Goal: Check status: Check status

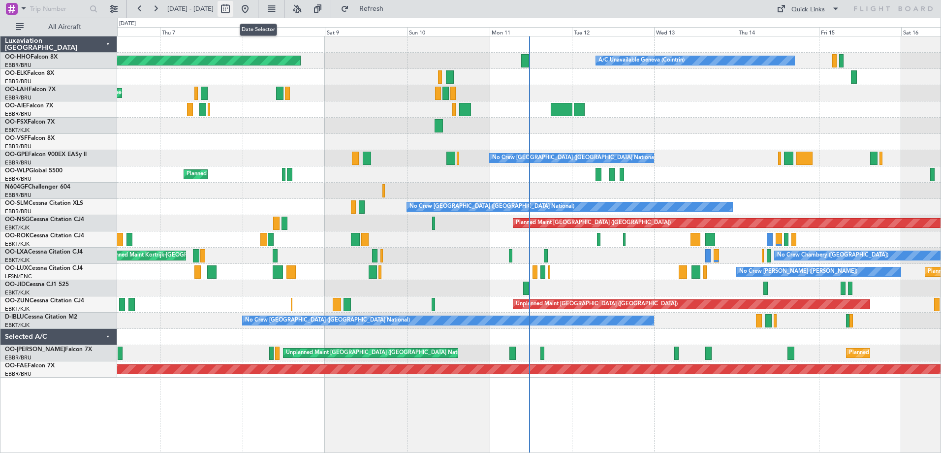
click at [233, 9] on button at bounding box center [226, 9] width 16 height 16
select select "8"
select select "2025"
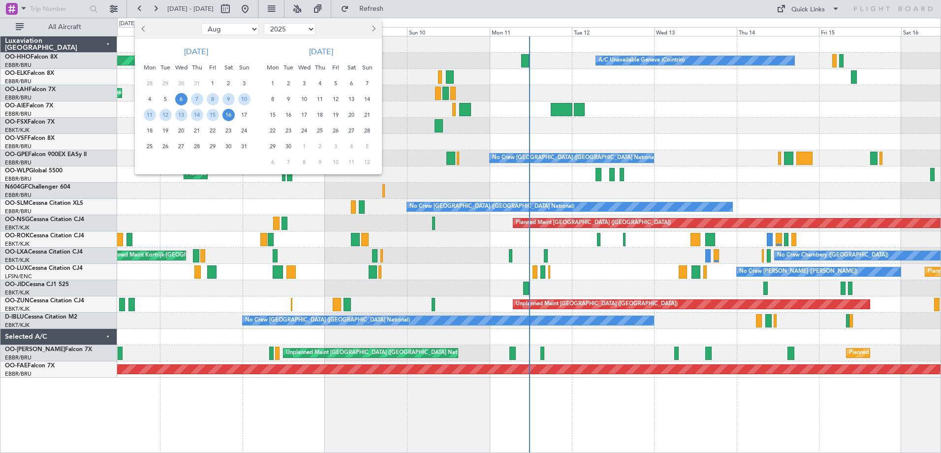
click at [148, 133] on span "18" at bounding box center [150, 131] width 12 height 12
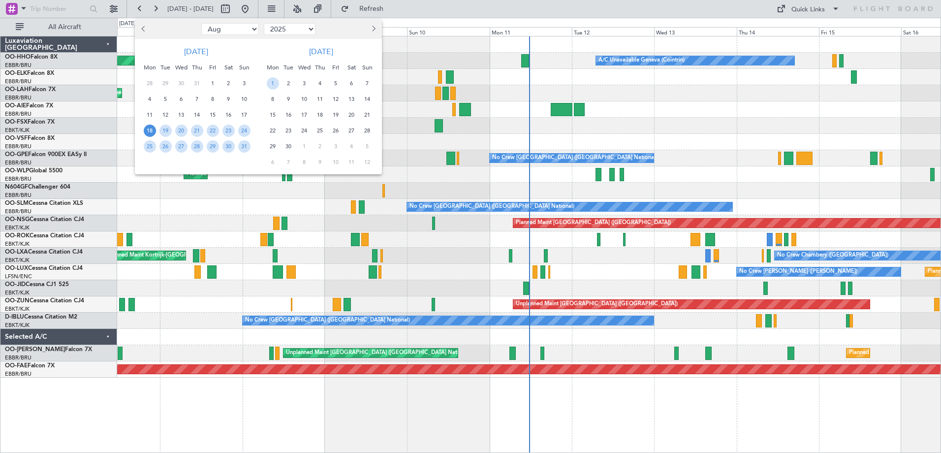
click at [148, 134] on span "18" at bounding box center [150, 131] width 12 height 12
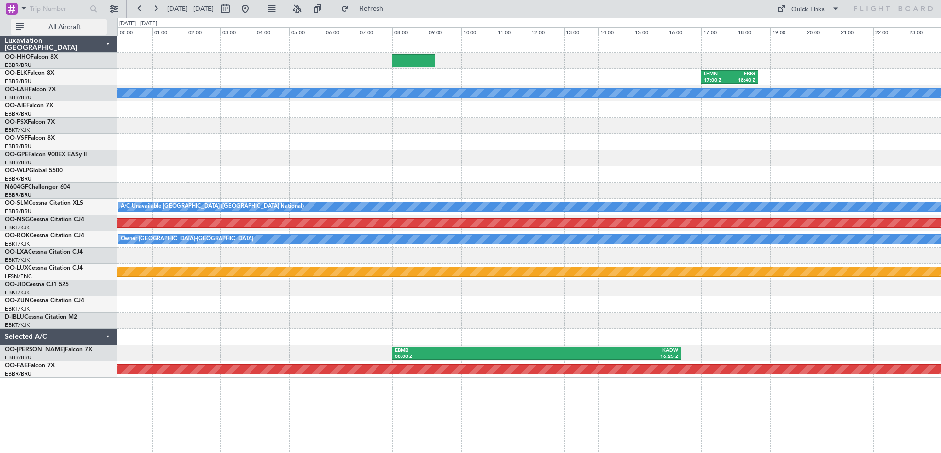
click at [76, 24] on span "All Aircraft" at bounding box center [65, 27] width 78 height 7
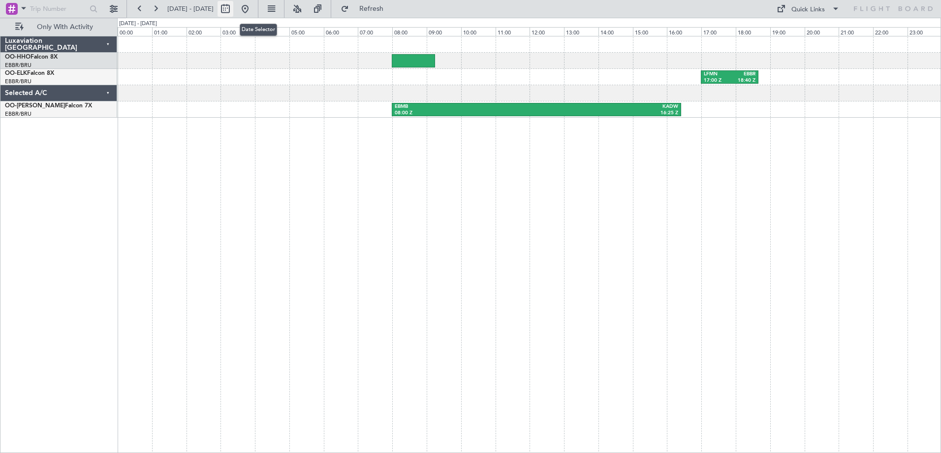
click at [233, 5] on button at bounding box center [226, 9] width 16 height 16
select select "8"
select select "2025"
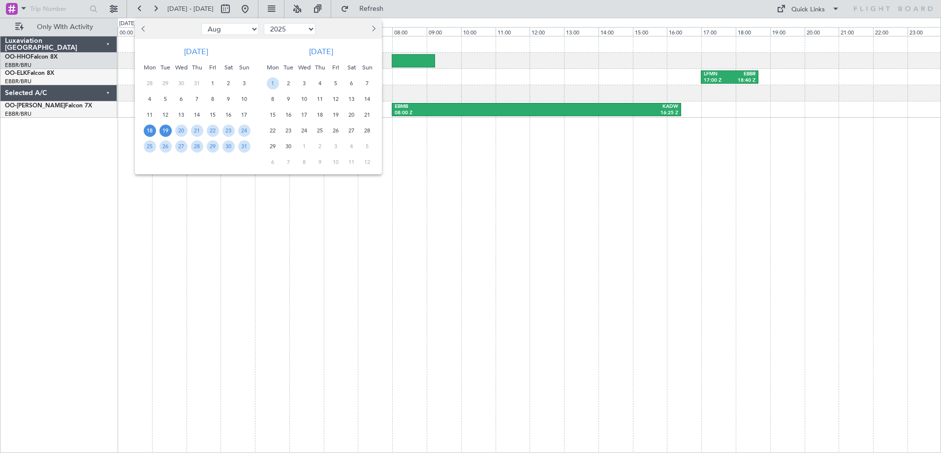
click at [168, 130] on span "19" at bounding box center [166, 131] width 12 height 12
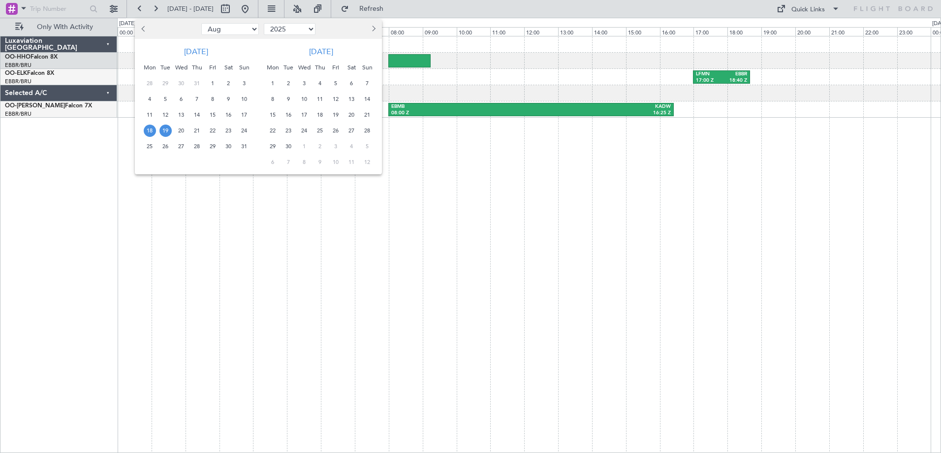
click at [169, 130] on div "LFMN 17:00 Z EBBR 18:40 Z EBMB 08:00 Z KADW 16:25 Z" at bounding box center [529, 244] width 824 height 417
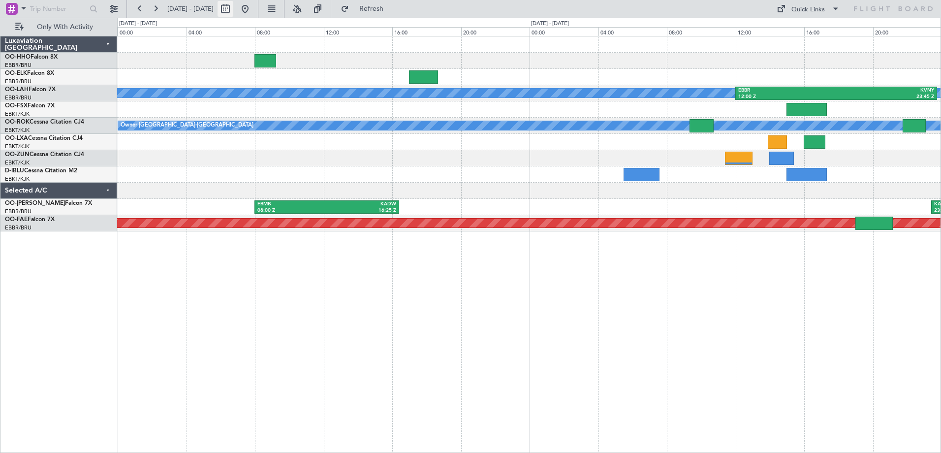
click at [233, 4] on button at bounding box center [226, 9] width 16 height 16
select select "8"
select select "2025"
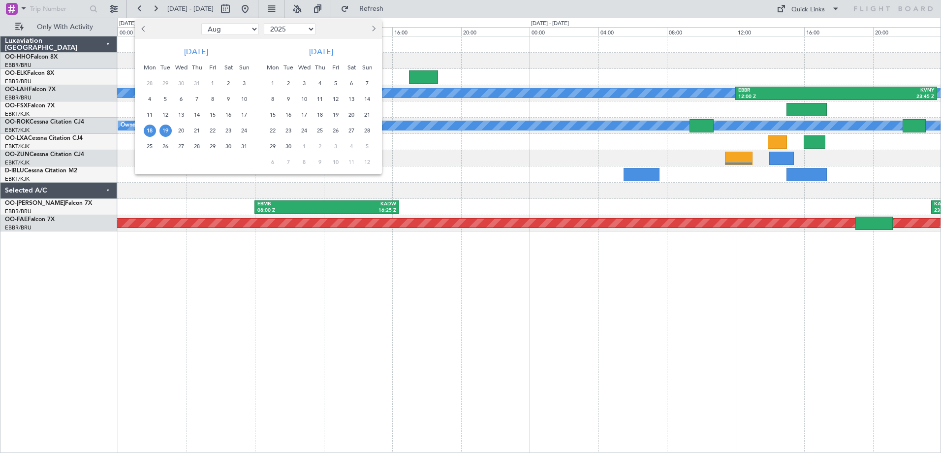
click at [167, 130] on span "19" at bounding box center [166, 131] width 12 height 12
